Goal: Task Accomplishment & Management: Complete application form

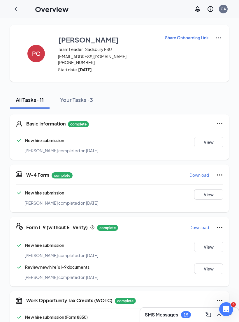
click at [14, 8] on icon "ChevronLeft" at bounding box center [15, 9] width 7 height 7
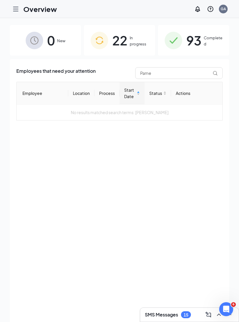
click at [123, 37] on span "22" at bounding box center [119, 40] width 15 height 20
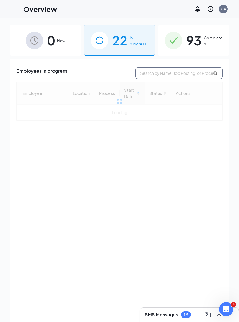
click at [167, 75] on input "text" at bounding box center [178, 73] width 87 height 12
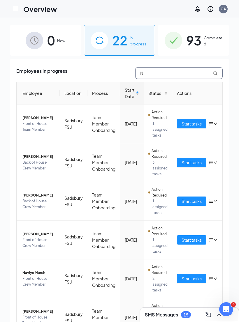
type input "Ni"
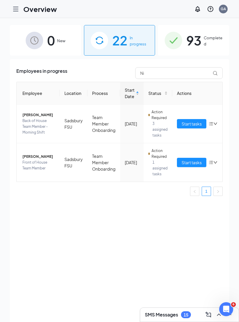
click at [191, 161] on span "Start tasks" at bounding box center [192, 162] width 20 height 6
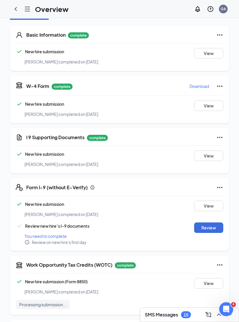
scroll to position [197, 0]
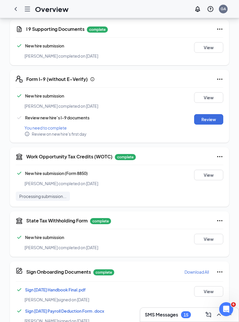
click at [211, 114] on button "Review" at bounding box center [208, 119] width 29 height 10
type input "[DATE]"
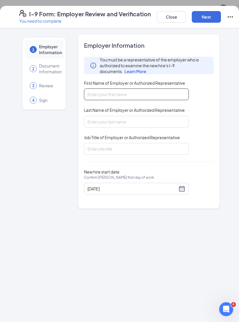
click at [128, 90] on input "First Name of Employer or Authorized Representative" at bounding box center [136, 95] width 105 height 12
type input "[PERSON_NAME]"
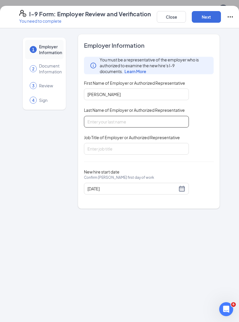
click at [124, 117] on input "Last Name of Employer or Authorized Representative" at bounding box center [136, 122] width 105 height 12
type input "Argyrou"
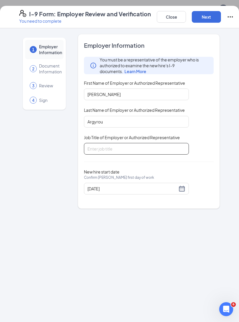
click at [123, 146] on input "Job Title of Employer or Authorized Representative" at bounding box center [136, 149] width 105 height 12
type input "Operator"
click at [176, 191] on input "[DATE]" at bounding box center [132, 189] width 90 height 6
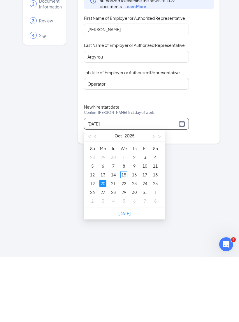
type input "[DATE]"
click at [124, 236] on div "15" at bounding box center [123, 239] width 7 height 7
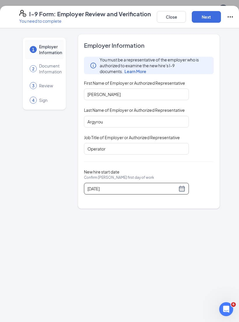
scroll to position [0, 0]
click at [205, 17] on button "Next" at bounding box center [206, 17] width 29 height 12
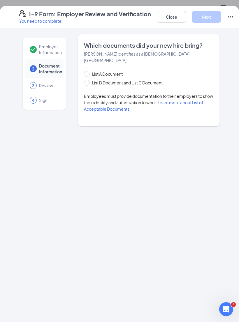
click at [87, 71] on input "List A Document" at bounding box center [86, 73] width 4 height 4
radio input "true"
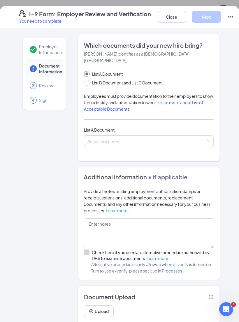
click at [119, 136] on input "search" at bounding box center [146, 140] width 119 height 9
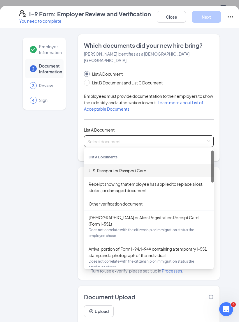
click at [126, 168] on div "U.S. Passport or Passport Card" at bounding box center [149, 171] width 120 height 6
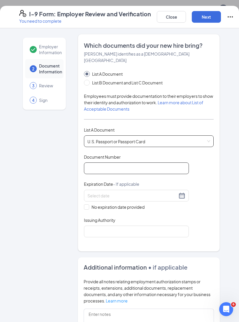
click at [123, 163] on input "Document Number" at bounding box center [136, 169] width 105 height 12
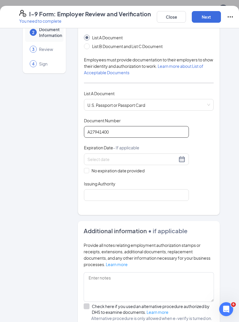
scroll to position [42, 0]
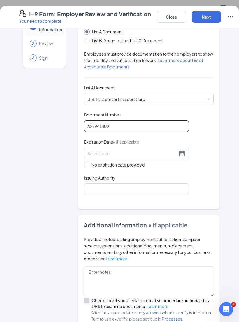
type input "A27941400"
click at [143, 150] on input at bounding box center [132, 153] width 90 height 6
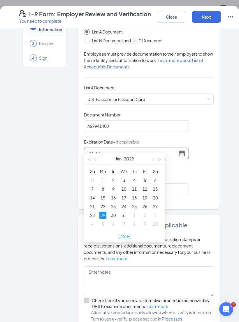
click at [100, 212] on div "29" at bounding box center [102, 215] width 7 height 7
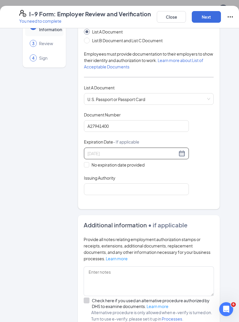
type input "[DATE]"
click at [105, 184] on input "Issuing Authority" at bounding box center [136, 190] width 105 height 12
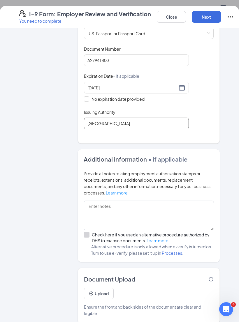
scroll to position [108, 0]
type input "[GEOGRAPHIC_DATA]"
click at [107, 288] on button "Upload" at bounding box center [99, 294] width 30 height 12
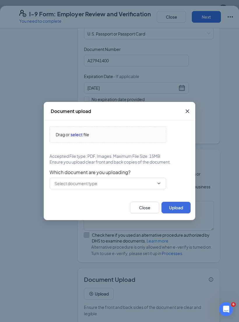
click at [78, 133] on span "select" at bounding box center [77, 134] width 12 height 6
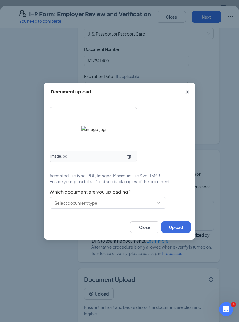
click at [100, 203] on input "text" at bounding box center [104, 203] width 100 height 6
click at [110, 216] on div "U.S. Passport or Passport Card" at bounding box center [88, 214] width 58 height 6
type input "U.S. Passport or Passport Card"
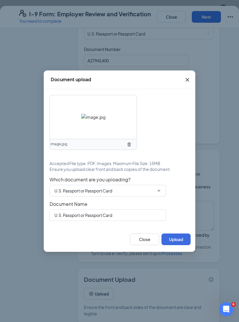
click at [177, 237] on button "Upload" at bounding box center [175, 240] width 29 height 12
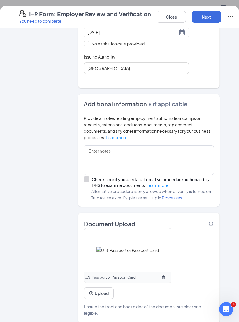
scroll to position [163, 0]
click at [105, 288] on button "Upload" at bounding box center [99, 294] width 30 height 12
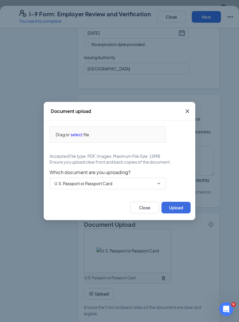
click at [81, 133] on span "select" at bounding box center [77, 134] width 12 height 6
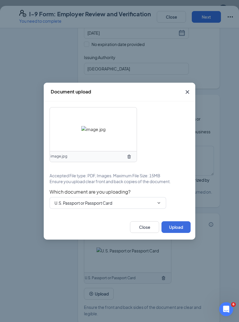
click at [98, 203] on input "U.S. Passport or Passport Card" at bounding box center [104, 203] width 100 height 6
click at [98, 214] on div "U.S. Passport or Passport Card" at bounding box center [88, 214] width 58 height 6
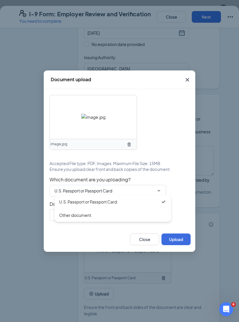
type input "U.S. Passport or Passport Card"
click at [179, 234] on button "Upload" at bounding box center [175, 240] width 29 height 12
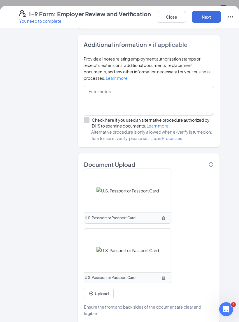
click at [209, 18] on button "Next" at bounding box center [206, 17] width 29 height 12
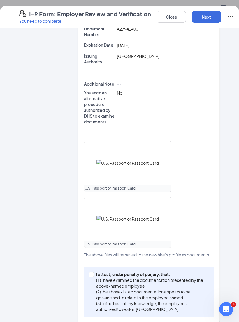
click at [84, 271] on div "I attest, under penalty of [PERSON_NAME], that: (1) I have examined the documen…" at bounding box center [149, 292] width 130 height 50
click at [93, 267] on div "I attest, under penalty of [PERSON_NAME], that: (1) I have examined the documen…" at bounding box center [149, 292] width 130 height 50
click at [92, 272] on label "I attest, under penalty of [PERSON_NAME], that: (1) I have examined the documen…" at bounding box center [149, 292] width 120 height 41
click at [92, 272] on input "I attest, under penalty of [PERSON_NAME], that: (1) I have examined the documen…" at bounding box center [91, 274] width 4 height 4
checkbox input "true"
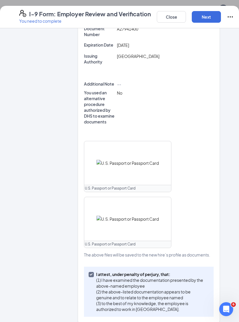
click at [213, 17] on button "Next" at bounding box center [206, 17] width 29 height 12
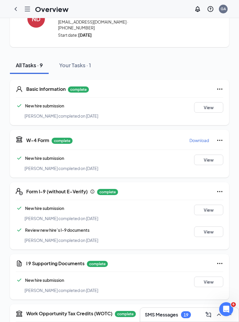
scroll to position [0, 0]
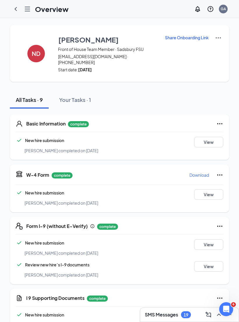
click at [17, 11] on icon "ChevronLeft" at bounding box center [15, 9] width 7 height 7
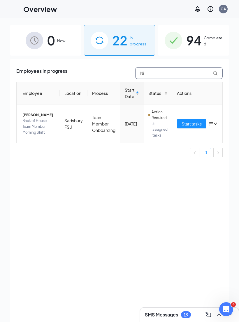
click at [163, 72] on input "Ni" at bounding box center [178, 73] width 87 height 12
type input "N"
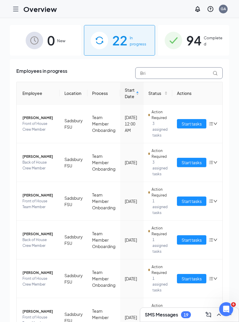
type input "Bria"
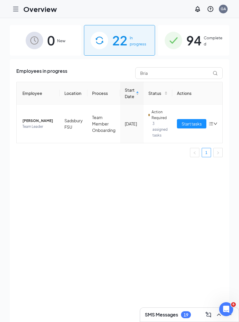
click at [190, 125] on span "Start tasks" at bounding box center [192, 124] width 20 height 6
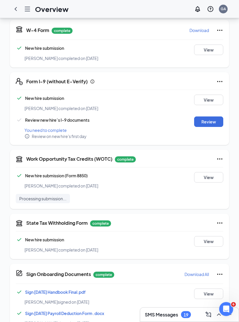
scroll to position [143, 0]
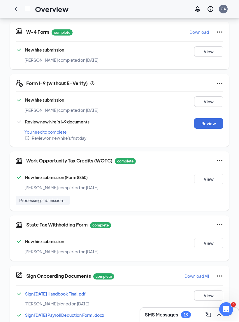
click at [206, 122] on button "Review" at bounding box center [208, 123] width 29 height 10
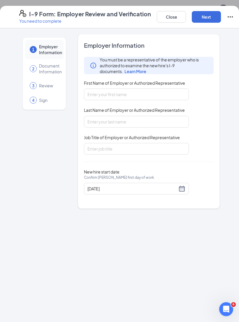
click at [142, 85] on span "First Name of Employer or Authorized Representative" at bounding box center [134, 83] width 101 height 6
click at [142, 89] on input "First Name of Employer or Authorized Representative" at bounding box center [136, 95] width 105 height 12
type input "[PERSON_NAME]"
click at [148, 117] on input "Last Name of Employer or Authorized Representative" at bounding box center [136, 122] width 105 height 12
click at [12, 145] on div "1 Employer Information 2 Document Information 3 Review 4 Sign Employer Informat…" at bounding box center [120, 121] width 224 height 175
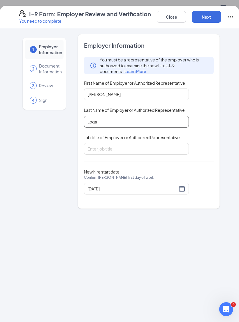
click at [137, 120] on input "Loga" at bounding box center [136, 122] width 105 height 12
type input "[PERSON_NAME]"
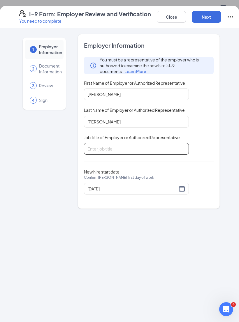
click at [145, 152] on input "Job Title of Employer or Authorized Representative" at bounding box center [136, 149] width 105 height 12
type input "Director"
click at [210, 152] on div "You must be a representative of the employer who is authorized to examine the n…" at bounding box center [149, 106] width 130 height 98
click at [181, 187] on div "[DATE]" at bounding box center [136, 188] width 98 height 7
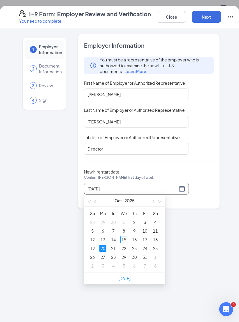
type input "[DATE]"
click at [125, 239] on div "15" at bounding box center [123, 239] width 7 height 7
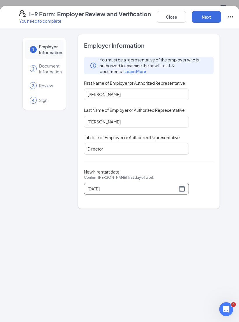
click at [223, 159] on div "1 Employer Information 2 Document Information 3 Review 4 Sign Employer Informat…" at bounding box center [120, 121] width 224 height 175
click at [210, 12] on button "Next" at bounding box center [206, 17] width 29 height 12
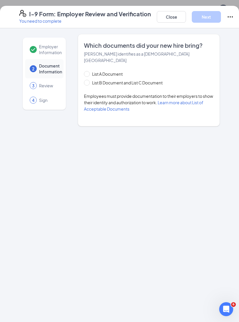
click at [87, 80] on input "List B Document and List C Document" at bounding box center [86, 82] width 4 height 4
radio input "true"
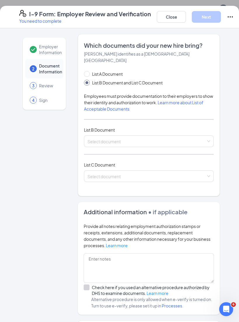
click at [154, 137] on input "search" at bounding box center [146, 140] width 119 height 9
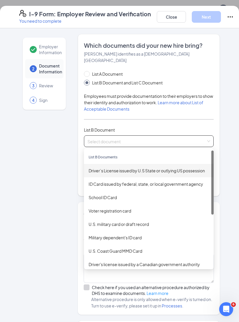
click at [147, 168] on div "Driver’s License issued by U.S State or outlying US possession" at bounding box center [149, 171] width 120 height 6
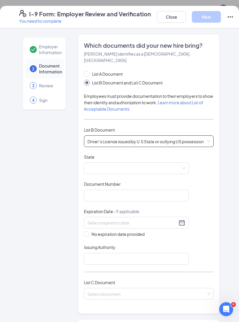
click at [171, 165] on span at bounding box center [136, 168] width 98 height 11
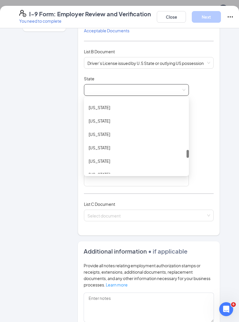
scroll to position [501, 0]
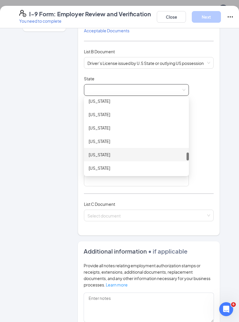
click at [131, 151] on div "[US_STATE]" at bounding box center [136, 154] width 105 height 13
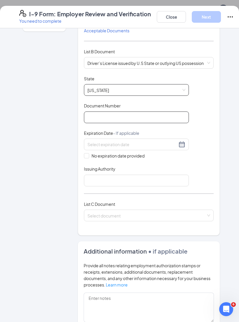
click at [144, 112] on input "Document Number" at bounding box center [136, 118] width 105 height 12
type input "31268555"
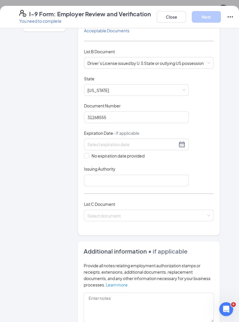
click at [201, 149] on div "Document Title Driver’s License issued by U.S State or outlying US possession S…" at bounding box center [149, 131] width 130 height 111
click at [186, 139] on div at bounding box center [136, 145] width 105 height 12
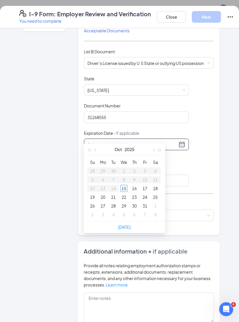
type input "[DATE]"
click at [124, 189] on div "15" at bounding box center [123, 188] width 7 height 7
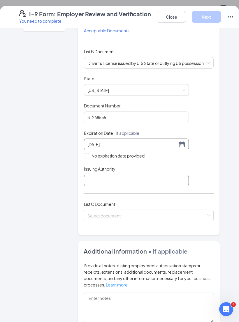
click at [156, 175] on input "Issuing Authority" at bounding box center [136, 181] width 105 height 12
type input "[US_STATE]"
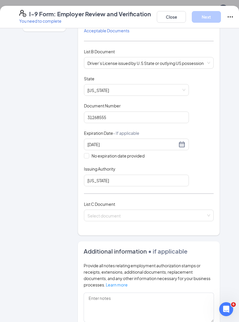
click at [148, 210] on input "search" at bounding box center [146, 214] width 119 height 9
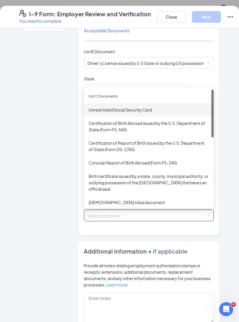
click at [151, 107] on div "Unrestricted Social Security Card" at bounding box center [149, 110] width 120 height 6
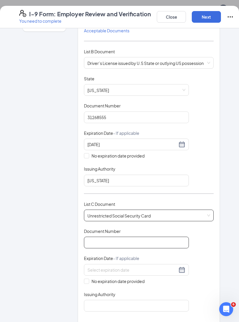
click at [132, 237] on input "Document Number" at bounding box center [136, 243] width 105 height 12
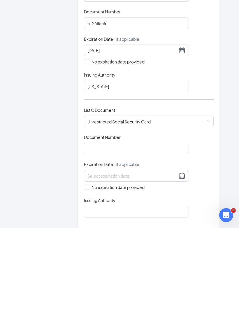
click at [161, 103] on div "Document Number" at bounding box center [136, 107] width 105 height 8
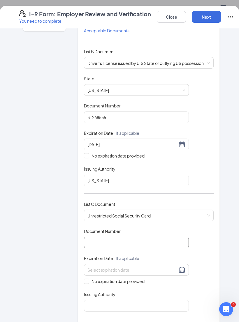
click at [129, 237] on input "Document Number" at bounding box center [136, 243] width 105 height 12
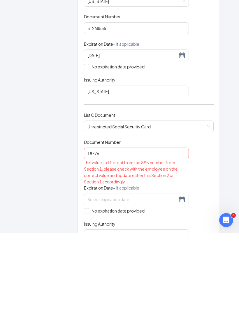
click at [220, 163] on div "Employer Information 2 Document Information 3 Review 4 Sign Which documents did…" at bounding box center [120, 240] width 224 height 569
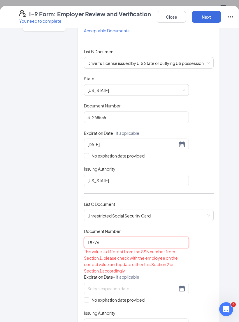
click at [131, 237] on input "18776" at bounding box center [136, 243] width 105 height 12
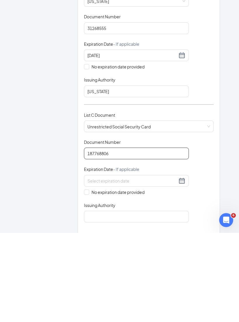
type input "187768806"
click at [225, 157] on div "Employer Information 2 Document Information 3 Review 4 Sign Which documents did…" at bounding box center [120, 231] width 224 height 551
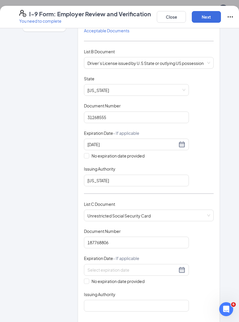
click at [86, 279] on input "No expiration date provided" at bounding box center [86, 281] width 4 height 4
checkbox input "true"
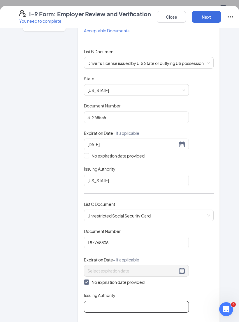
click at [137, 301] on input "Issuing Authority" at bounding box center [136, 307] width 105 height 12
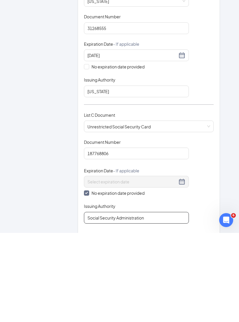
type input "Social Security Administration"
click at [225, 164] on div "Employer Information 2 Document Information 3 Review 4 Sign Which documents did…" at bounding box center [120, 232] width 224 height 552
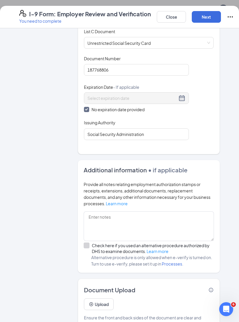
scroll to position [251, 0]
click at [97, 299] on button "Upload" at bounding box center [99, 305] width 30 height 12
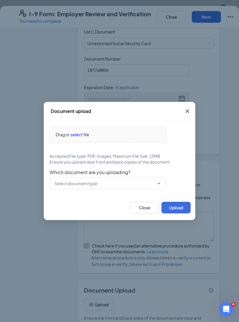
click at [72, 135] on span "Drag or select file" at bounding box center [108, 135] width 116 height 16
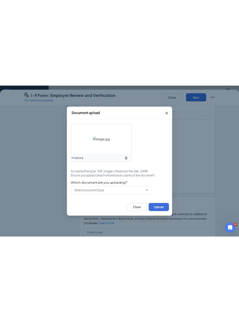
scroll to position [256, 0]
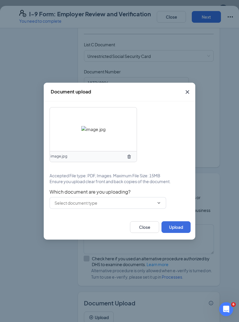
click at [143, 206] on input "text" at bounding box center [104, 203] width 100 height 6
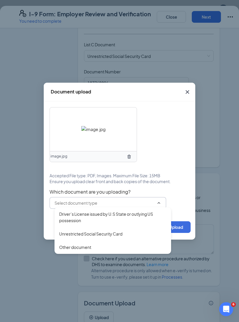
click at [93, 222] on div "Driver’s License issued by U.S State or outlying US possession" at bounding box center [112, 217] width 107 height 13
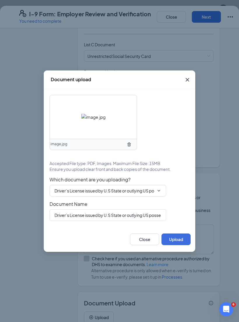
click at [178, 236] on div "Close Upload" at bounding box center [120, 239] width 152 height 25
click at [177, 243] on button "Upload" at bounding box center [175, 240] width 29 height 12
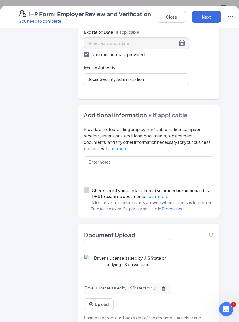
scroll to position [306, 0]
click at [100, 299] on button "Upload" at bounding box center [99, 305] width 30 height 12
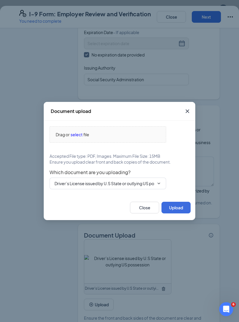
click at [73, 137] on span "select" at bounding box center [77, 134] width 12 height 6
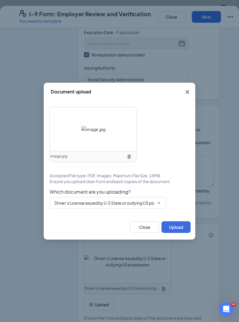
click at [124, 205] on input "Driver’s License issued by U.S State or outlying US possession" at bounding box center [104, 203] width 100 height 6
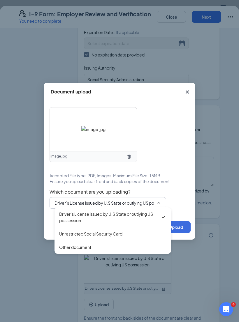
click at [106, 222] on div "Driver’s License issued by U.S State or outlying US possession" at bounding box center [109, 217] width 101 height 13
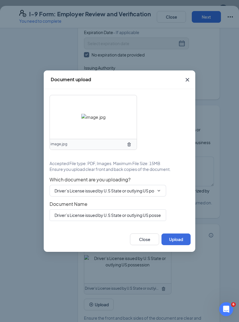
click at [172, 242] on button "Upload" at bounding box center [175, 240] width 29 height 12
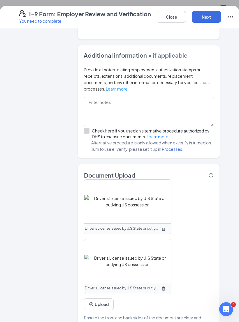
scroll to position [366, 0]
click at [95, 299] on button "Upload" at bounding box center [99, 305] width 30 height 12
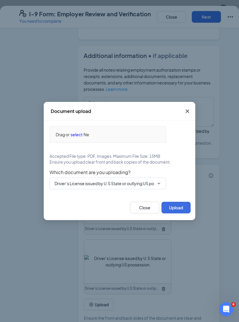
click at [80, 135] on span "Drag or select file" at bounding box center [108, 135] width 116 height 16
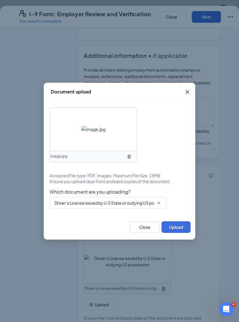
click at [125, 206] on input "Driver’s License issued by U.S State or outlying US possession" at bounding box center [104, 203] width 100 height 6
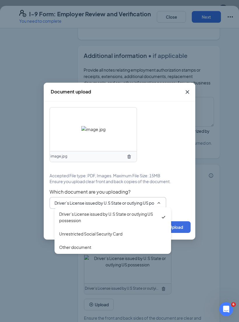
click at [106, 237] on div "Unrestricted Social Security Card" at bounding box center [90, 234] width 63 height 6
type input "Unrestricted Social Security Card"
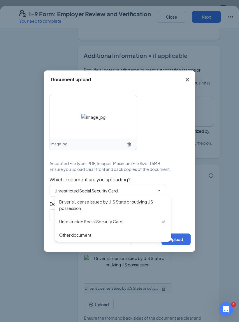
type input "Unrestricted Social Security Card"
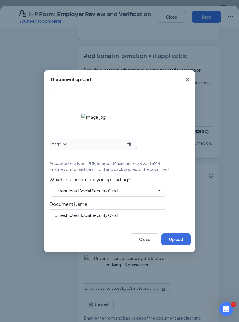
click at [176, 245] on button "Upload" at bounding box center [175, 240] width 29 height 12
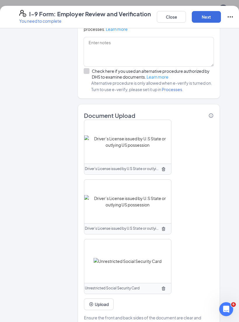
scroll to position [425, 0]
click at [92, 299] on button "Upload" at bounding box center [99, 305] width 30 height 12
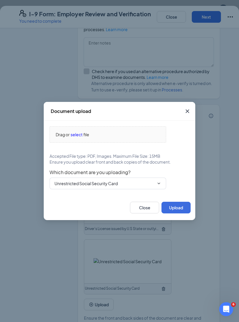
click at [74, 135] on span "Drag or select file" at bounding box center [108, 135] width 116 height 16
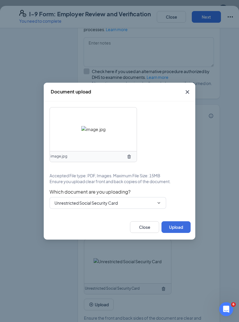
click at [147, 206] on input "Unrestricted Social Security Card" at bounding box center [104, 203] width 100 height 6
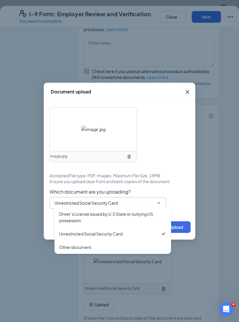
click at [113, 235] on div "Unrestricted Social Security Card" at bounding box center [90, 234] width 63 height 6
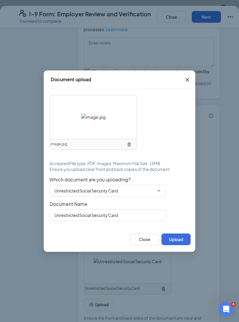
click at [179, 241] on button "Upload" at bounding box center [175, 240] width 29 height 12
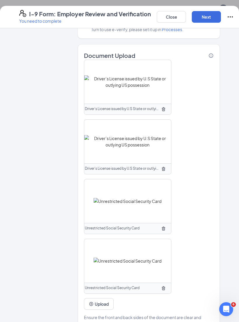
scroll to position [485, 0]
click at [208, 16] on button "Next" at bounding box center [206, 17] width 29 height 12
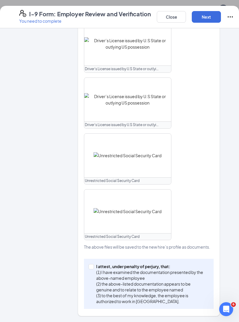
scroll to position [298, 0]
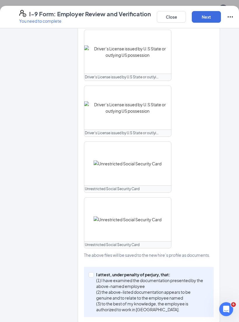
click at [89, 272] on input "I attest, under penalty of [PERSON_NAME], that: (1) I have examined the documen…" at bounding box center [91, 274] width 4 height 4
checkbox input "true"
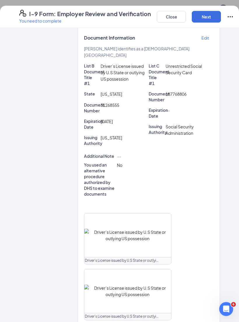
scroll to position [114, 0]
click at [205, 15] on button "Next" at bounding box center [206, 17] width 29 height 12
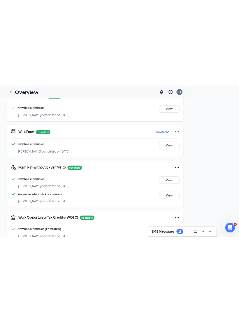
scroll to position [0, 0]
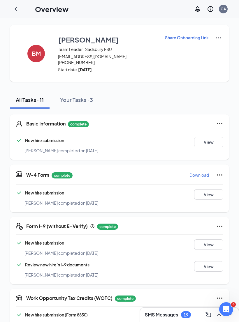
click at [18, 10] on icon "ChevronLeft" at bounding box center [15, 9] width 7 height 7
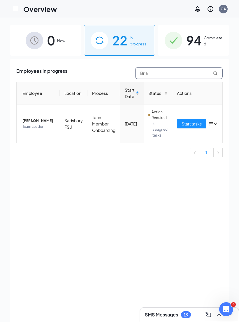
click at [164, 78] on input "Bria" at bounding box center [178, 73] width 87 height 12
type input "B"
type input "[PERSON_NAME]"
click at [194, 119] on button "Start tasks" at bounding box center [191, 123] width 29 height 9
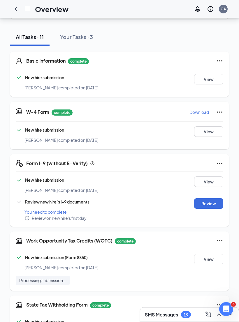
scroll to position [63, 0]
click at [214, 202] on button "Review" at bounding box center [208, 203] width 29 height 10
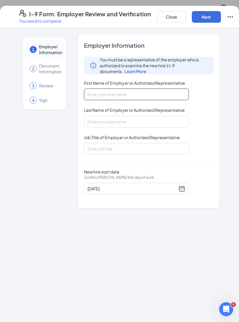
click at [136, 99] on input "First Name of Employer or Authorized Representative" at bounding box center [136, 95] width 105 height 12
type input "[PERSON_NAME]"
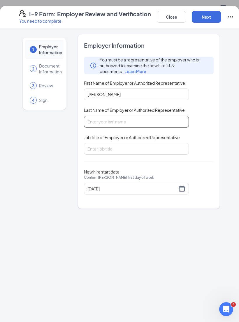
click at [119, 124] on input "Last Name of Employer or Authorized Representative" at bounding box center [136, 122] width 105 height 12
type input "Argyrou"
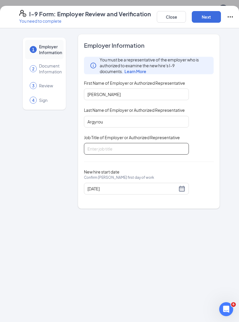
click at [122, 147] on input "Job Title of Employer or Authorized Representative" at bounding box center [136, 149] width 105 height 12
type input "Operator"
click at [212, 15] on button "Next" at bounding box center [206, 17] width 29 height 12
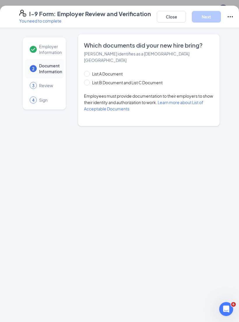
click at [87, 71] on input "List A Document" at bounding box center [86, 73] width 4 height 4
radio input "true"
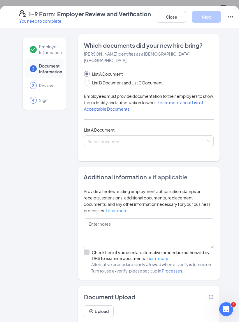
click at [121, 137] on input "search" at bounding box center [146, 140] width 119 height 9
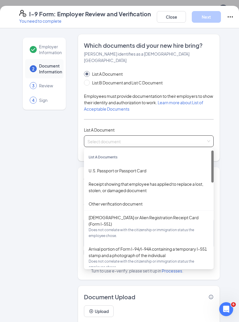
click at [128, 168] on div "U.S. Passport or Passport Card" at bounding box center [149, 171] width 120 height 6
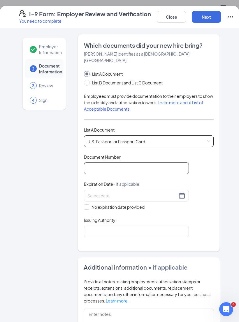
click at [133, 163] on input "Document Number" at bounding box center [136, 169] width 105 height 12
type input "A30804338"
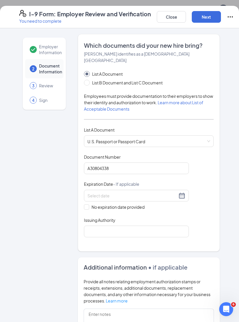
click at [138, 193] on input at bounding box center [132, 196] width 90 height 6
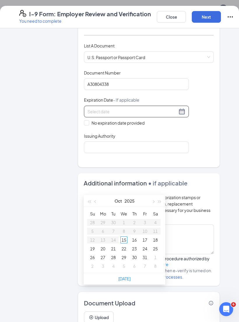
scroll to position [87, 0]
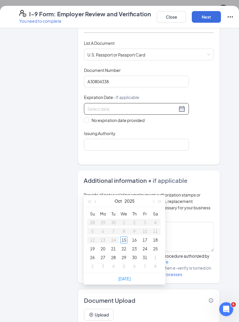
click at [181, 105] on div at bounding box center [136, 108] width 98 height 7
click at [219, 82] on div "Which documents did your new hire bring? [PERSON_NAME] identifies as a [DEMOGRA…" at bounding box center [149, 56] width 142 height 218
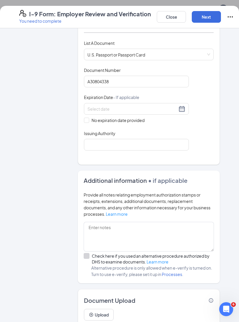
click at [181, 105] on div at bounding box center [136, 108] width 98 height 7
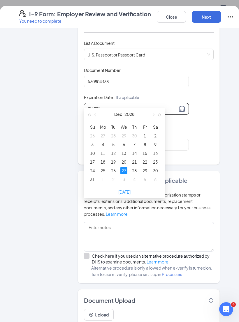
click at [123, 170] on div "27" at bounding box center [123, 170] width 7 height 7
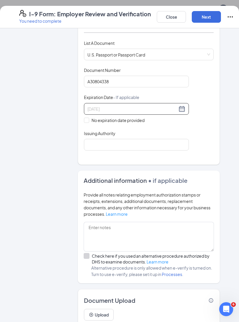
type input "[DATE]"
click at [153, 139] on input "Issuing Authority" at bounding box center [136, 145] width 105 height 12
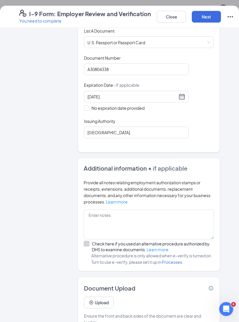
scroll to position [152, 0]
type input "[GEOGRAPHIC_DATA]"
click at [99, 297] on button "Upload" at bounding box center [99, 303] width 30 height 12
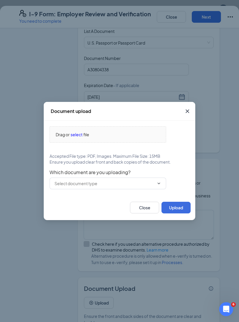
click at [77, 142] on span "Drag or select file" at bounding box center [108, 135] width 116 height 16
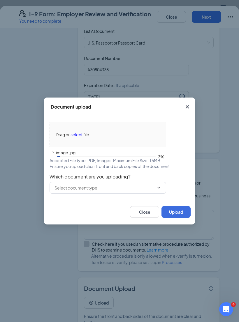
click at [111, 189] on input "text" at bounding box center [104, 188] width 100 height 6
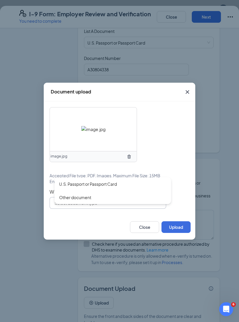
click at [100, 201] on div "Other document" at bounding box center [112, 197] width 107 height 6
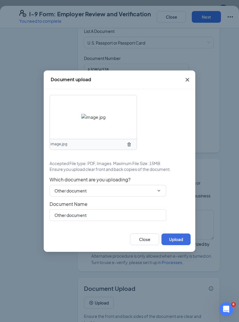
click at [103, 194] on input "Other document" at bounding box center [104, 191] width 100 height 6
click at [97, 205] on div "U.S. Passport or Passport Card" at bounding box center [88, 202] width 58 height 6
type input "U.S. Passport or Passport Card"
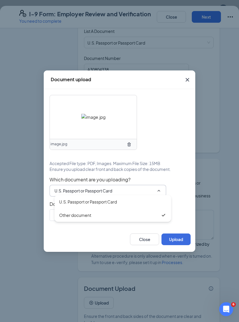
type input "U.S. Passport or Passport Card"
click at [182, 237] on div "Close Upload" at bounding box center [120, 239] width 152 height 25
click at [178, 244] on button "Upload" at bounding box center [175, 240] width 29 height 12
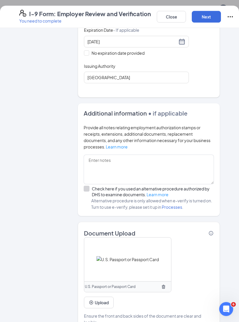
scroll to position [256, 0]
click at [107, 297] on button "Upload" at bounding box center [99, 303] width 30 height 12
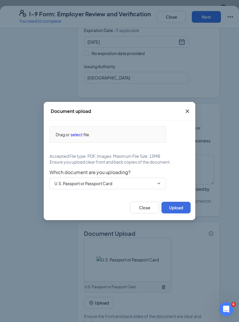
click at [78, 138] on span "select" at bounding box center [77, 134] width 12 height 6
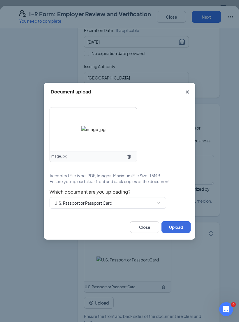
click at [104, 206] on input "U.S. Passport or Passport Card" at bounding box center [104, 203] width 100 height 6
click at [105, 217] on div "U.S. Passport or Passport Card" at bounding box center [88, 214] width 58 height 6
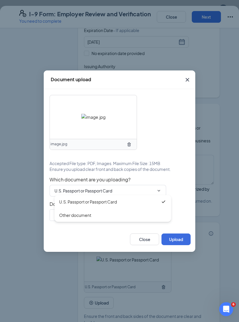
type input "U.S. Passport or Passport Card"
click at [178, 243] on button "Upload" at bounding box center [175, 240] width 29 height 12
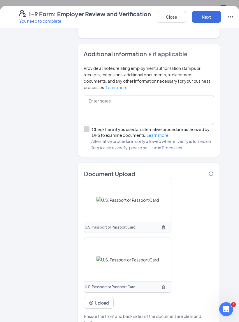
click at [208, 16] on button "Next" at bounding box center [206, 17] width 29 height 12
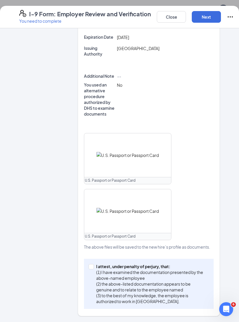
scroll to position [165, 0]
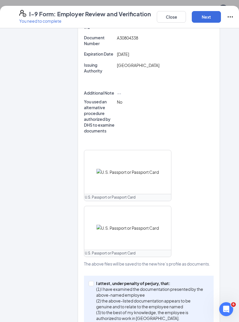
click at [92, 281] on input "I attest, under penalty of [PERSON_NAME], that: (1) I have examined the documen…" at bounding box center [91, 283] width 4 height 4
checkbox input "true"
click at [212, 16] on button "Next" at bounding box center [206, 17] width 29 height 12
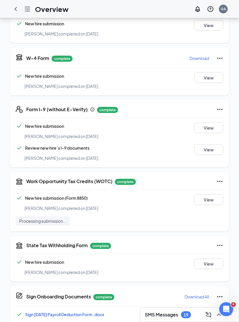
scroll to position [251, 0]
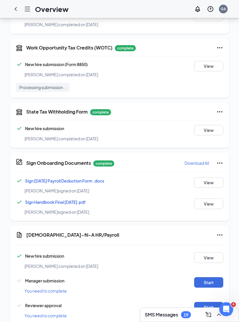
click at [208, 277] on button "Start" at bounding box center [208, 282] width 29 height 10
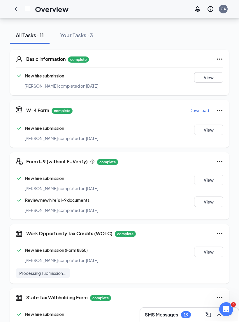
scroll to position [0, 0]
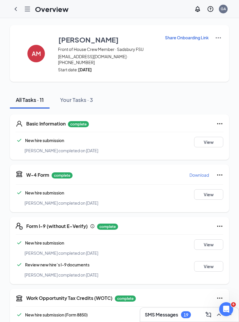
click at [77, 39] on h3 "[PERSON_NAME]" at bounding box center [88, 40] width 60 height 10
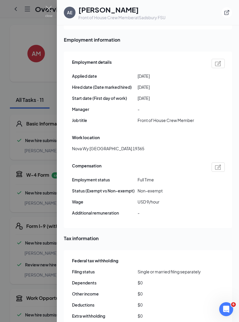
scroll to position [283, 0]
click at [50, 8] on img at bounding box center [48, 11] width 7 height 11
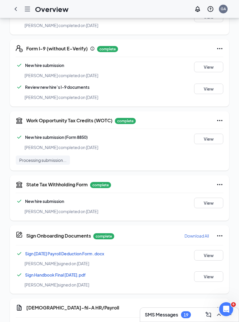
scroll to position [251, 0]
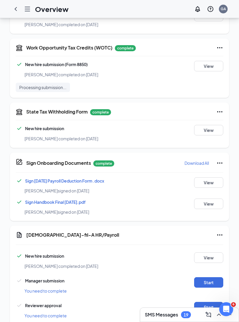
click at [210, 278] on button "Start" at bounding box center [208, 282] width 29 height 10
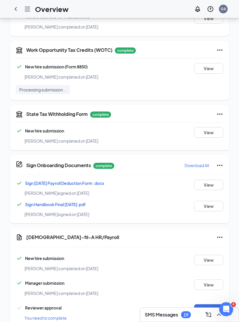
scroll to position [103, 0]
